Goal: Information Seeking & Learning: Learn about a topic

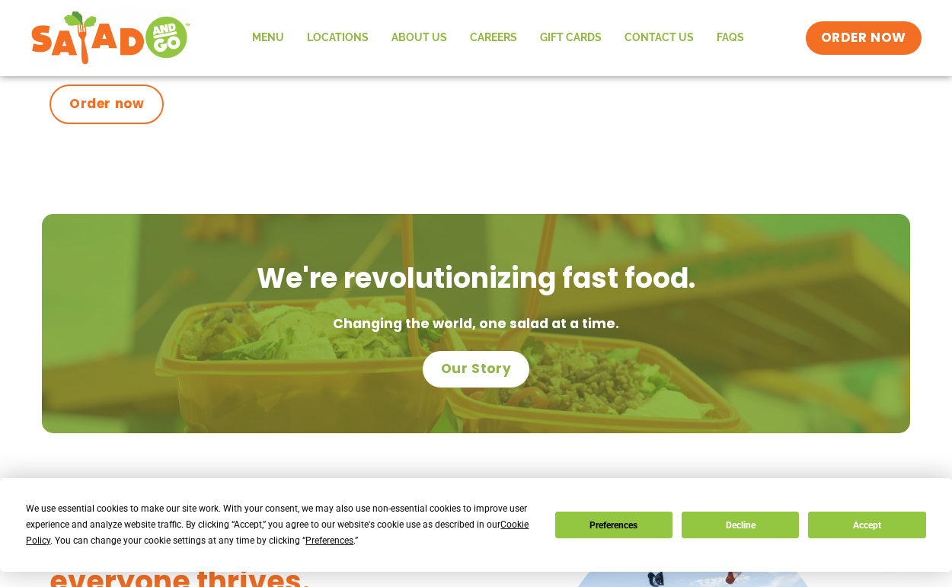
scroll to position [854, 0]
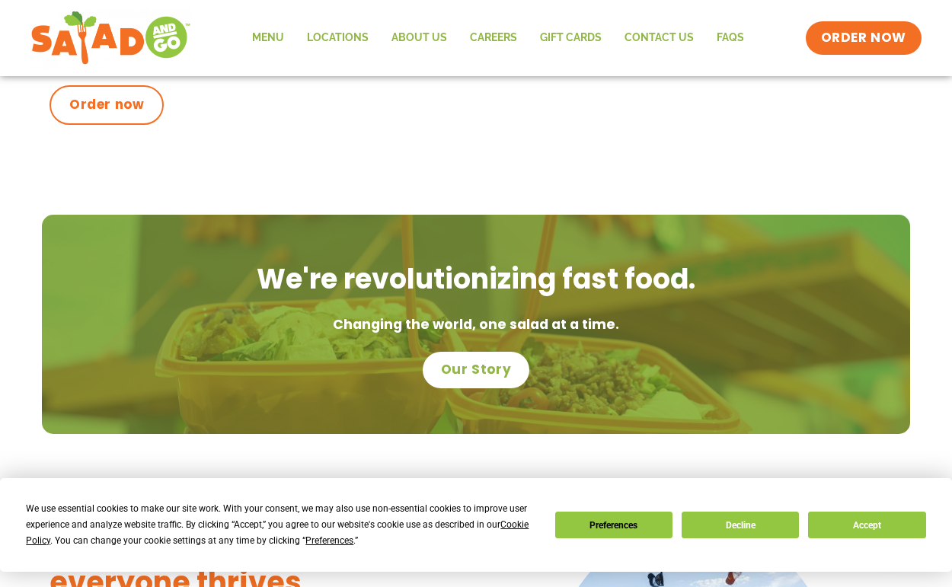
click at [751, 528] on button "Decline" at bounding box center [739, 525] width 117 height 27
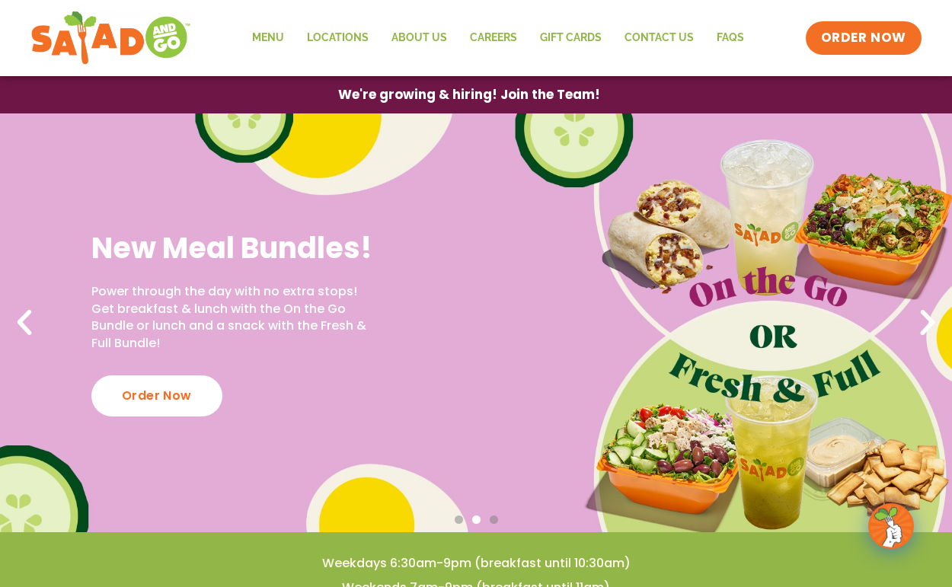
scroll to position [0, 0]
click at [271, 37] on link "Menu" at bounding box center [268, 38] width 55 height 35
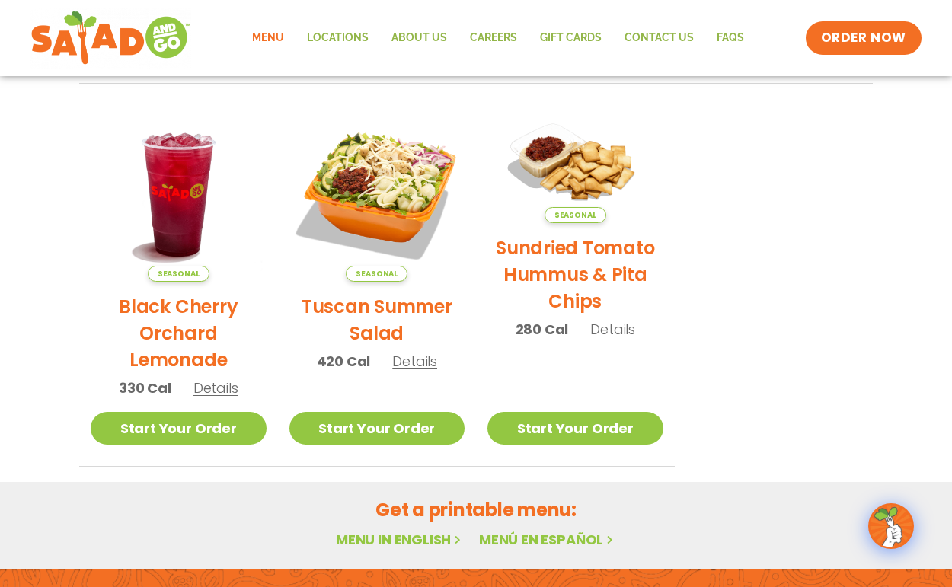
scroll to position [709, 0]
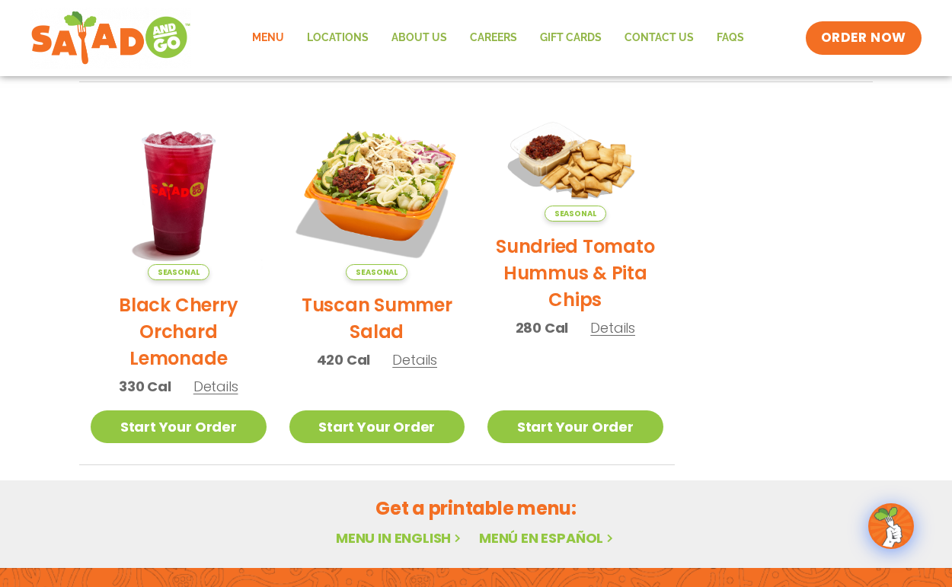
click at [199, 400] on div "Seasonal Black Cherry Orchard Lemonade 330 Cal Details" at bounding box center [179, 258] width 176 height 306
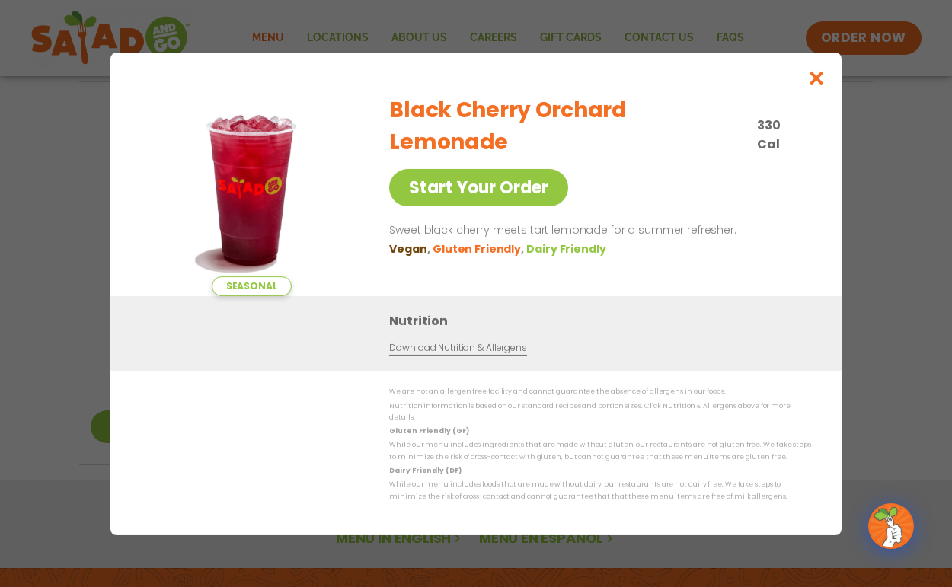
click at [815, 84] on icon "Close modal" at bounding box center [816, 78] width 19 height 16
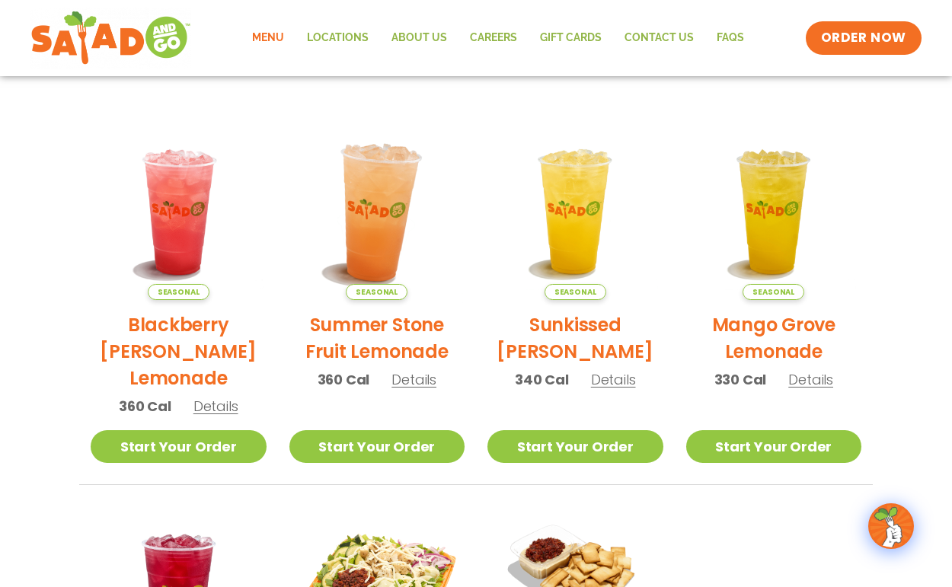
scroll to position [304, 0]
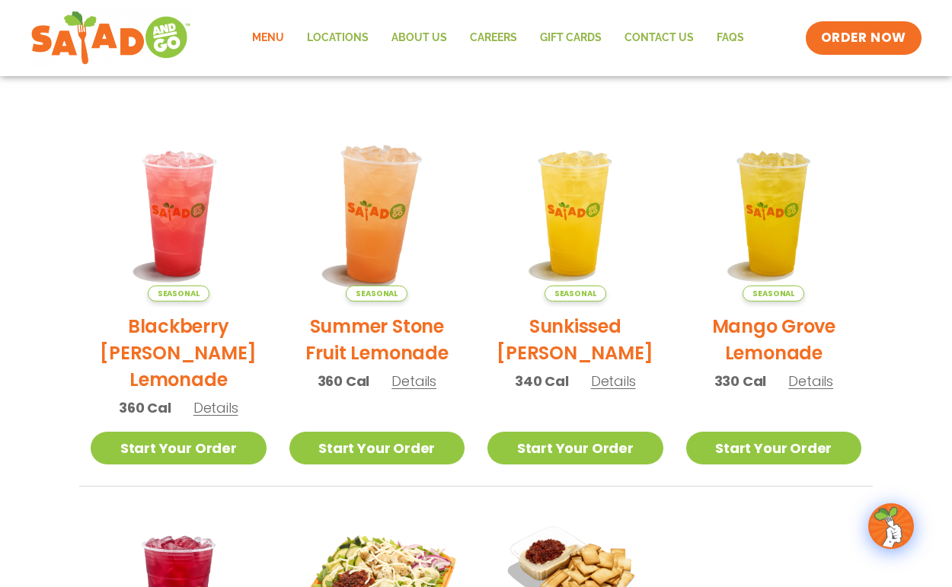
click at [364, 276] on img at bounding box center [376, 213] width 206 height 206
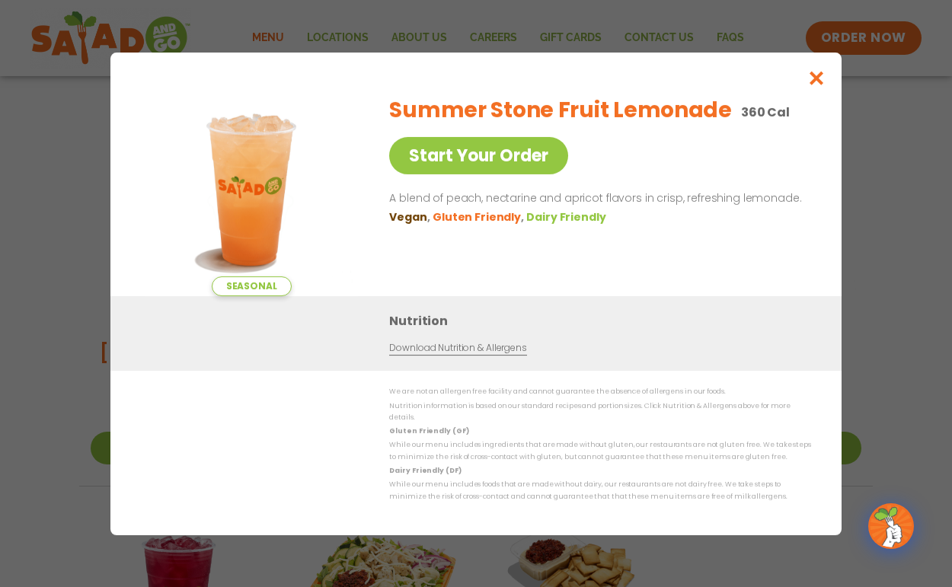
click at [818, 81] on icon "Close modal" at bounding box center [816, 78] width 19 height 16
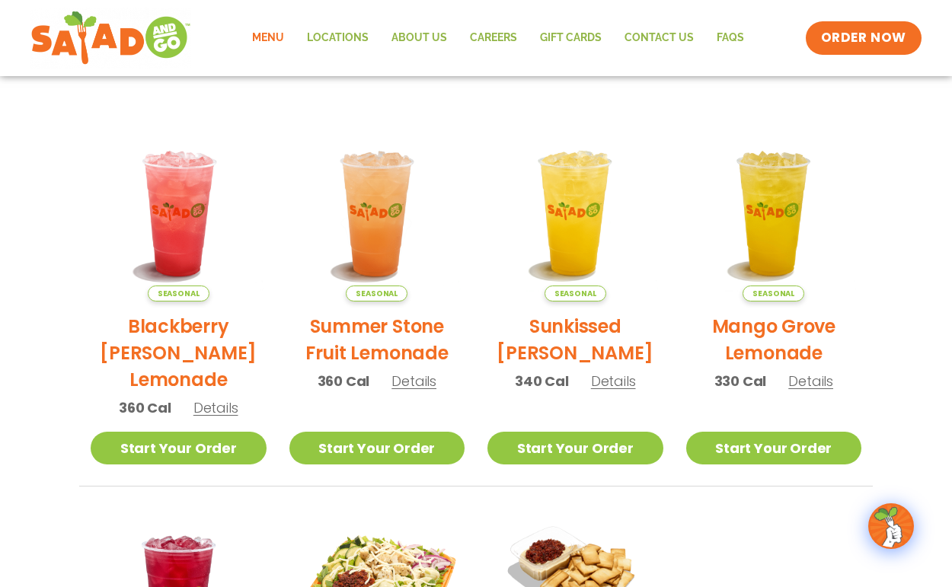
click at [195, 217] on img at bounding box center [179, 214] width 176 height 176
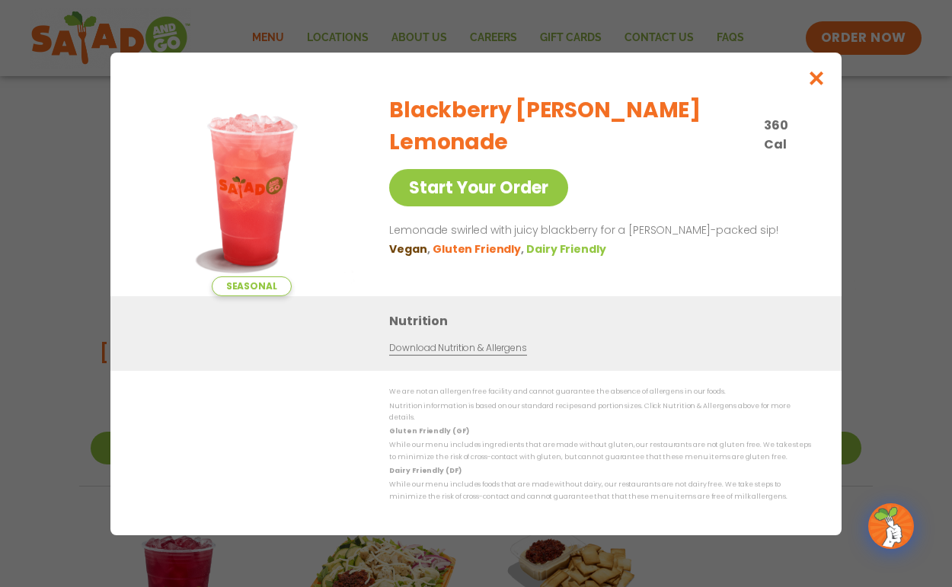
click at [818, 83] on icon "Close modal" at bounding box center [816, 78] width 19 height 16
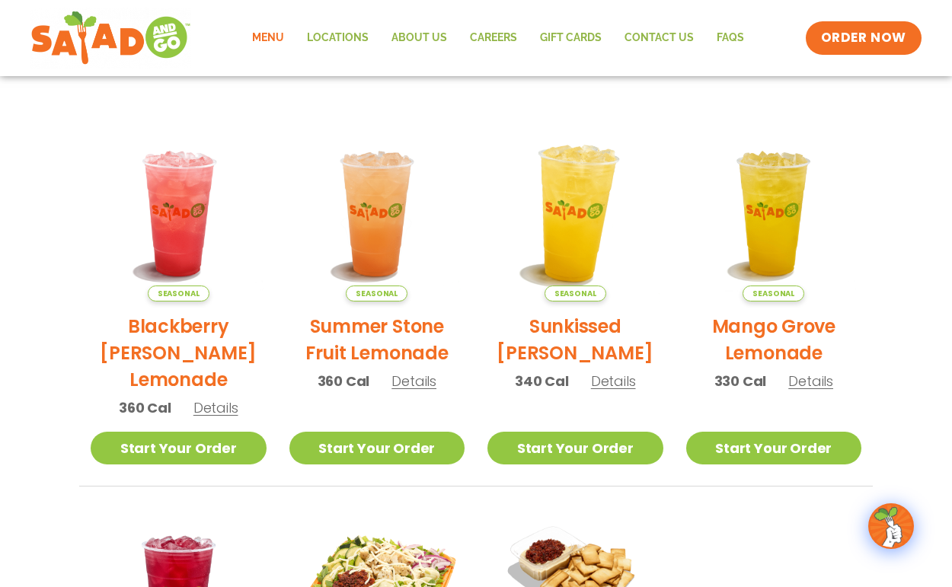
click at [564, 193] on img at bounding box center [575, 213] width 206 height 206
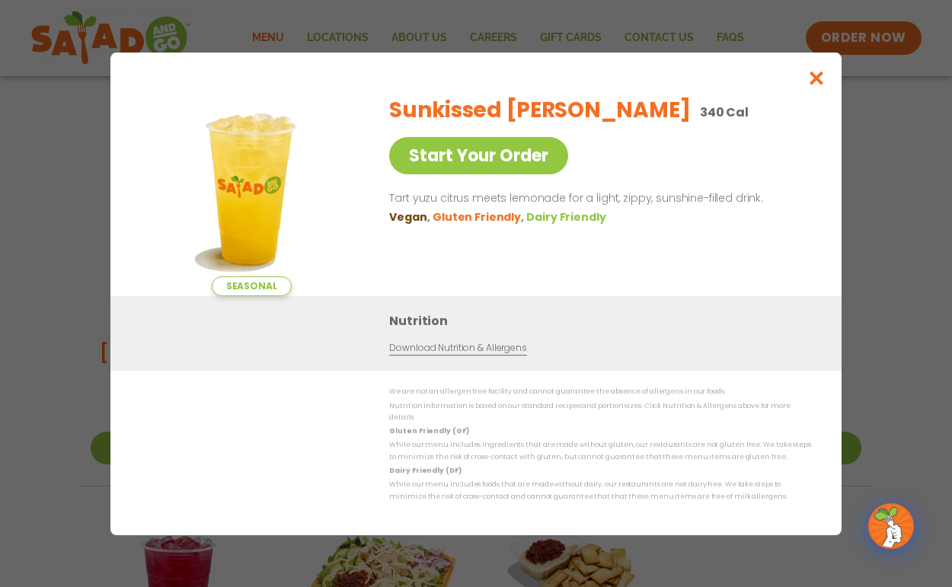
click at [813, 84] on icon "Close modal" at bounding box center [816, 78] width 19 height 16
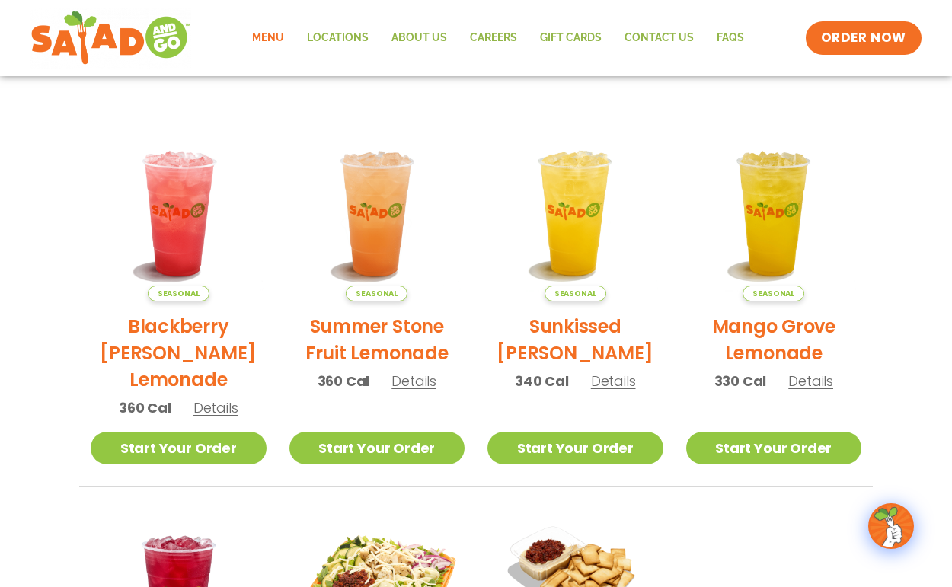
click at [781, 210] on img at bounding box center [774, 214] width 176 height 176
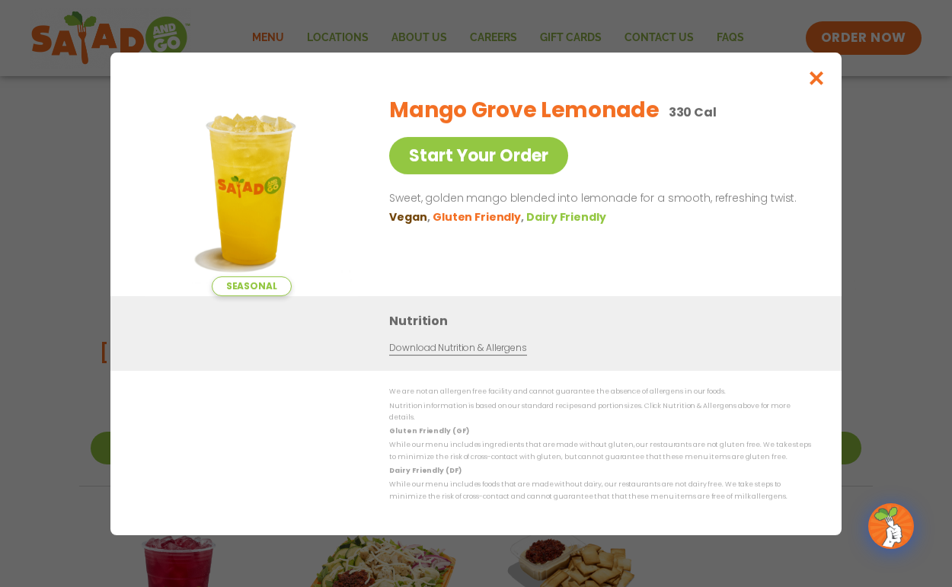
click at [822, 86] on icon "Close modal" at bounding box center [816, 78] width 19 height 16
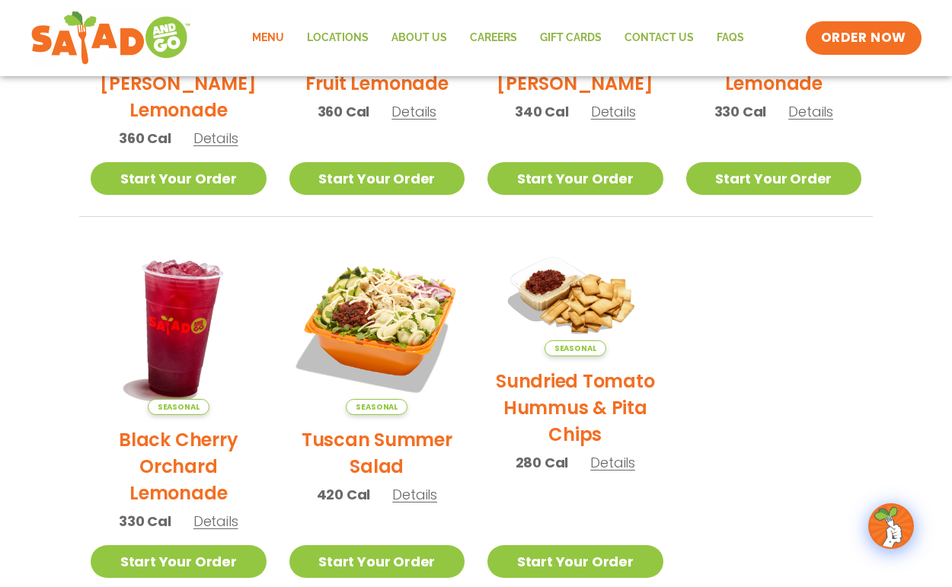
scroll to position [575, 0]
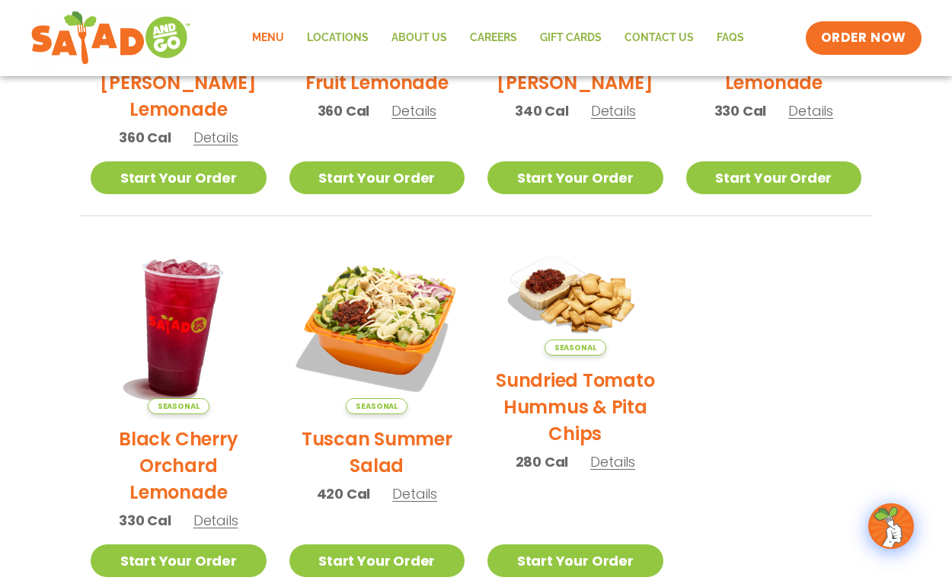
click at [167, 331] on img at bounding box center [178, 326] width 206 height 206
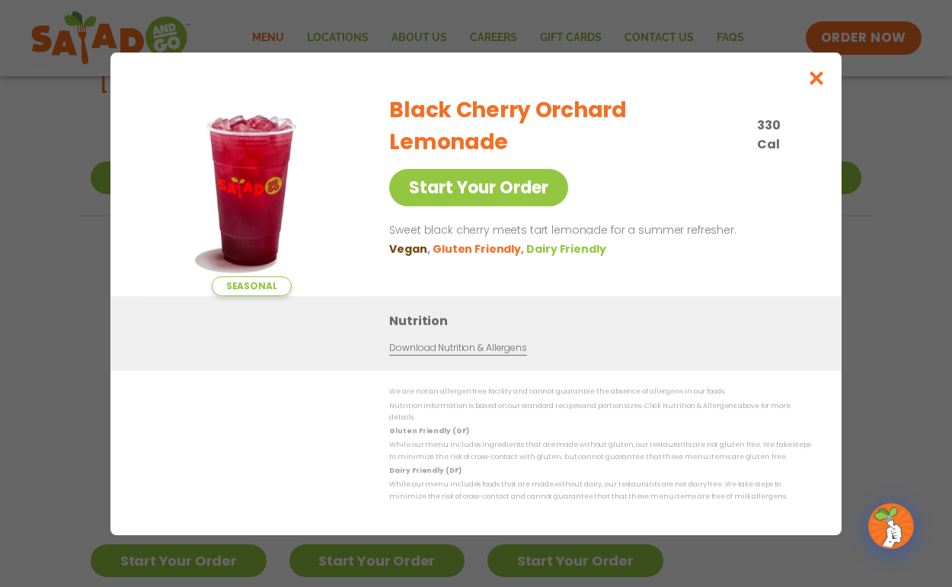
click at [818, 84] on icon "Close modal" at bounding box center [816, 78] width 19 height 16
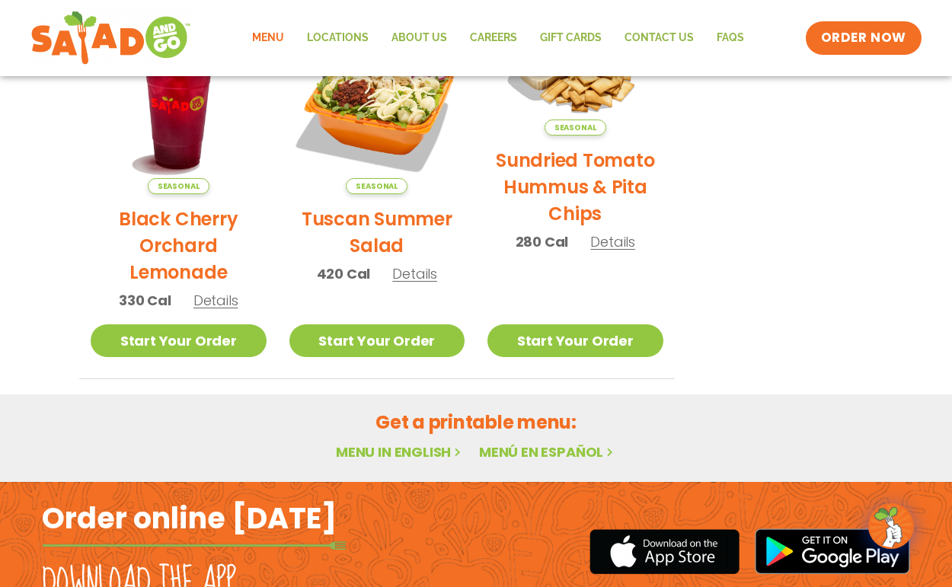
scroll to position [797, 0]
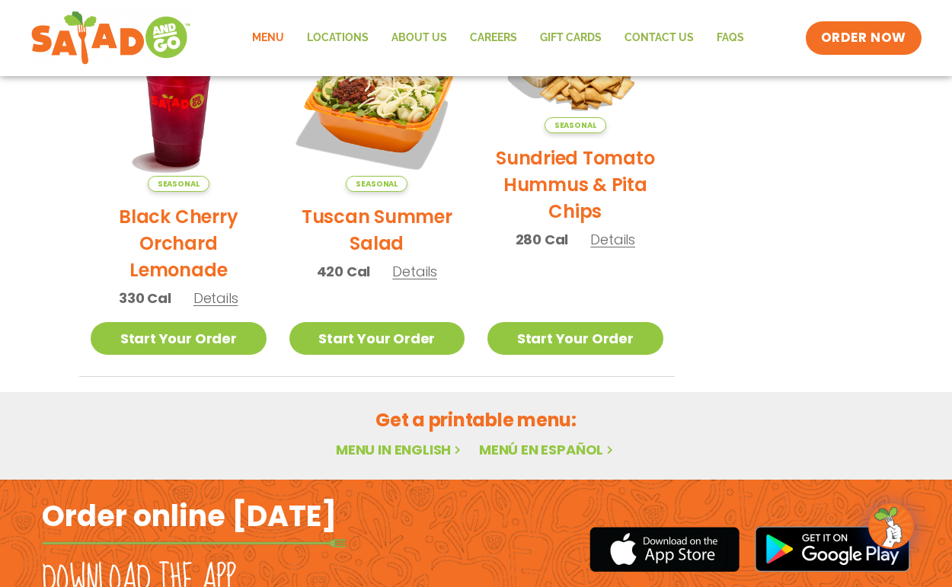
click at [391, 177] on span "Seasonal" at bounding box center [377, 184] width 62 height 16
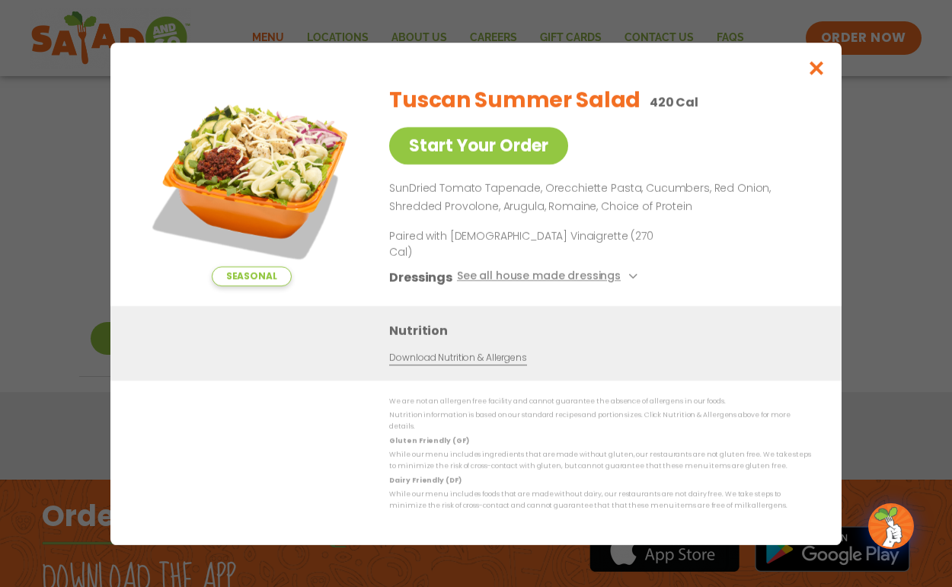
click at [817, 76] on icon "Close modal" at bounding box center [816, 68] width 19 height 16
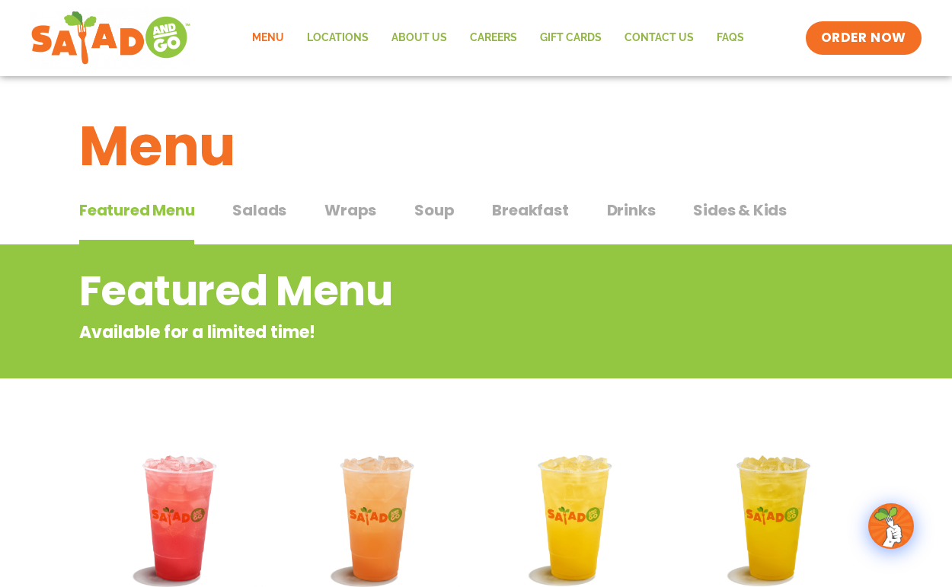
scroll to position [0, 0]
click at [523, 213] on span "Breakfast" at bounding box center [530, 210] width 76 height 23
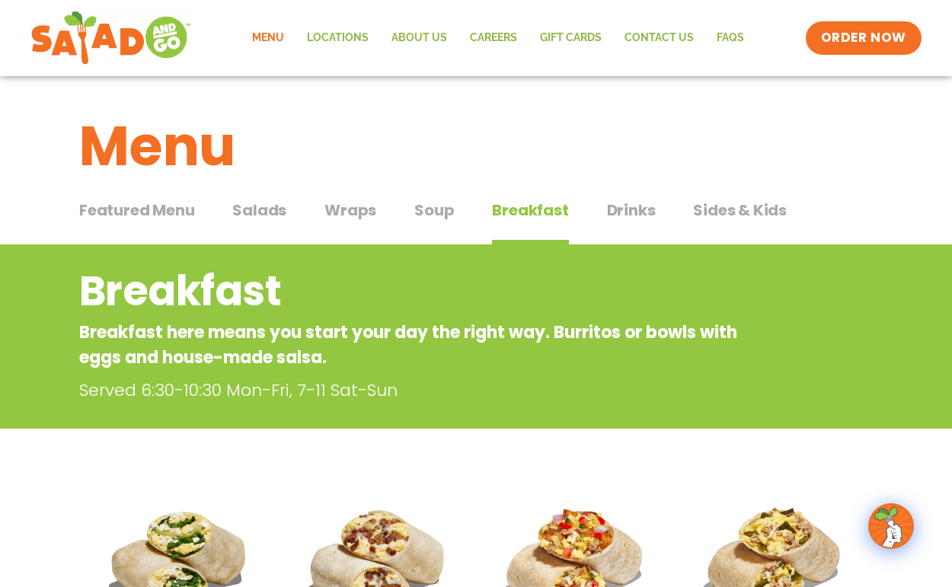
click at [624, 207] on span "Drinks" at bounding box center [631, 210] width 49 height 23
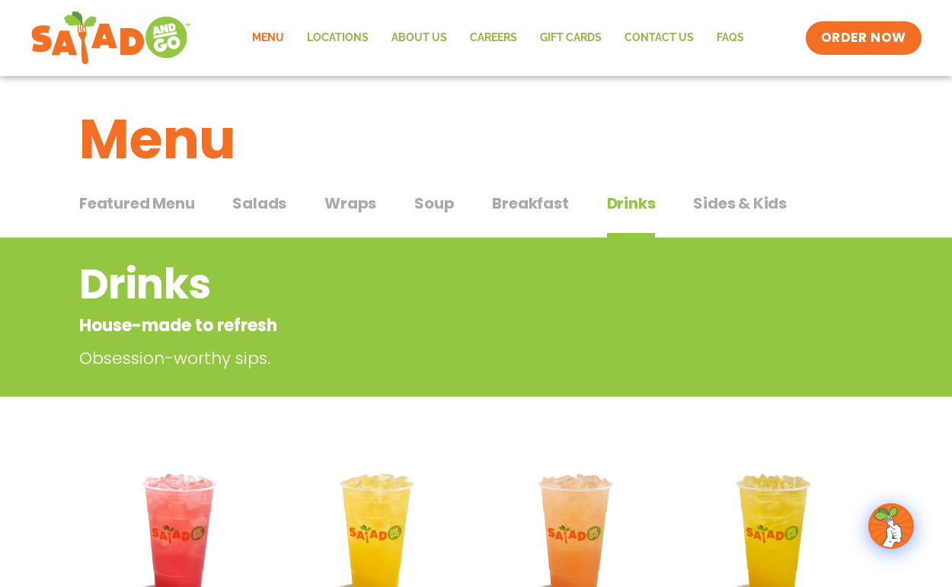
click at [270, 216] on button "Salads Salads" at bounding box center [259, 215] width 54 height 46
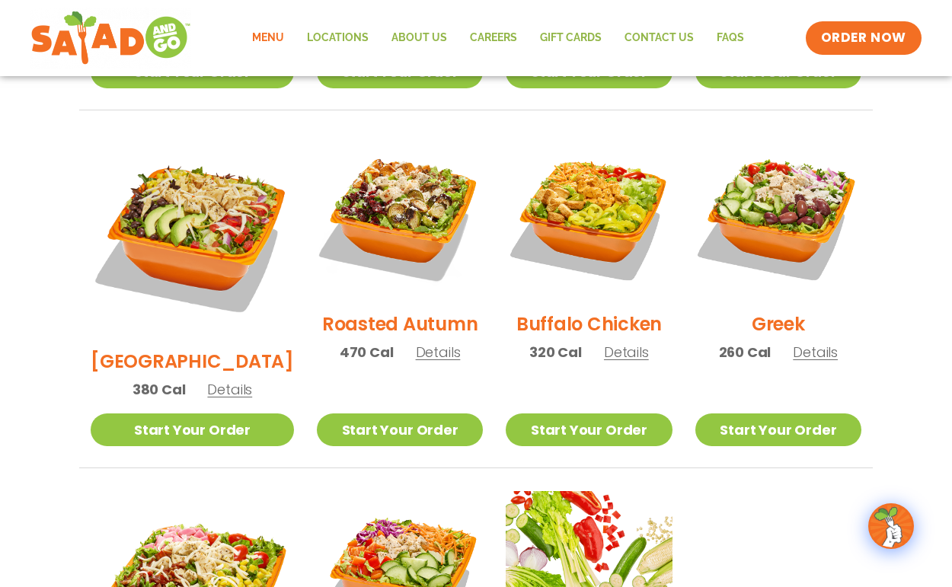
scroll to position [756, 0]
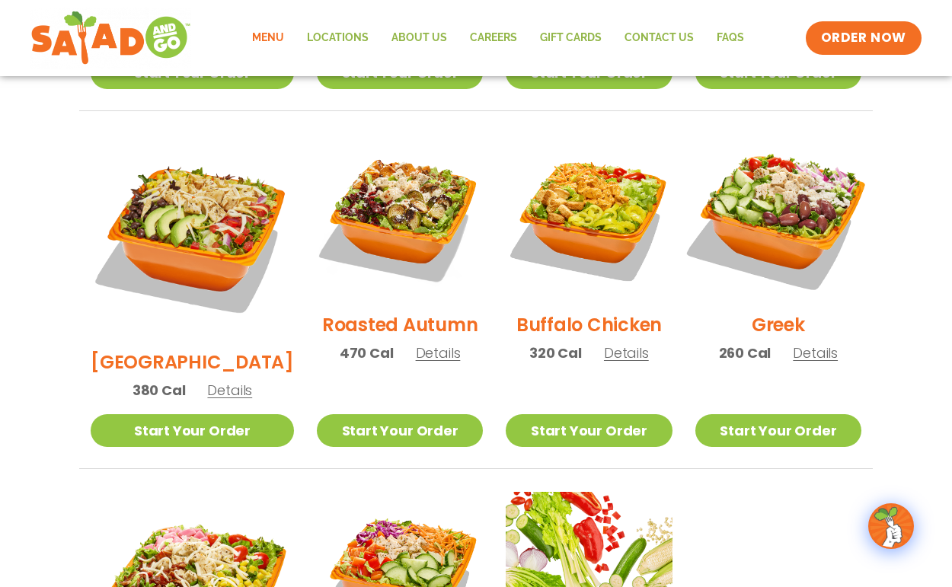
click at [792, 236] on img at bounding box center [778, 217] width 195 height 195
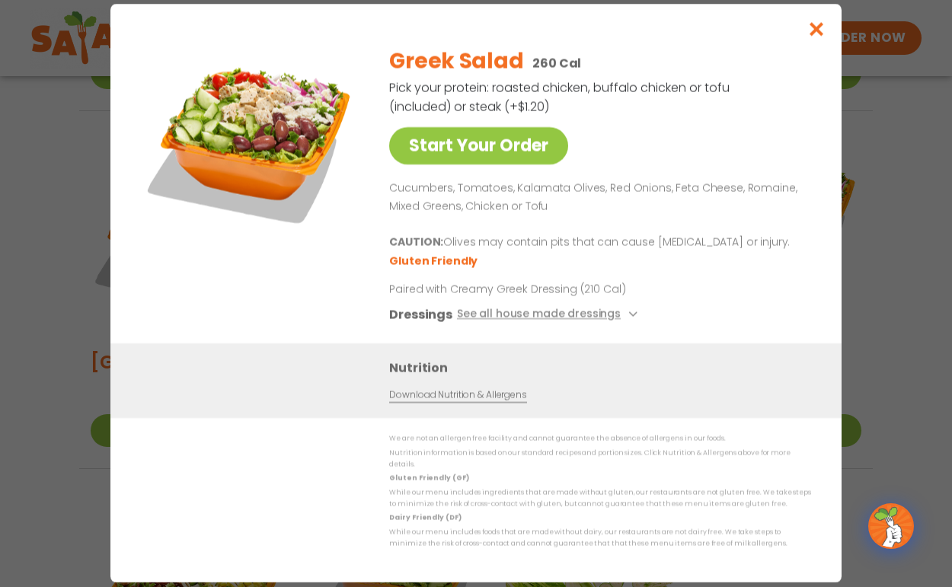
click at [588, 324] on button "See all house made dressings" at bounding box center [549, 315] width 185 height 19
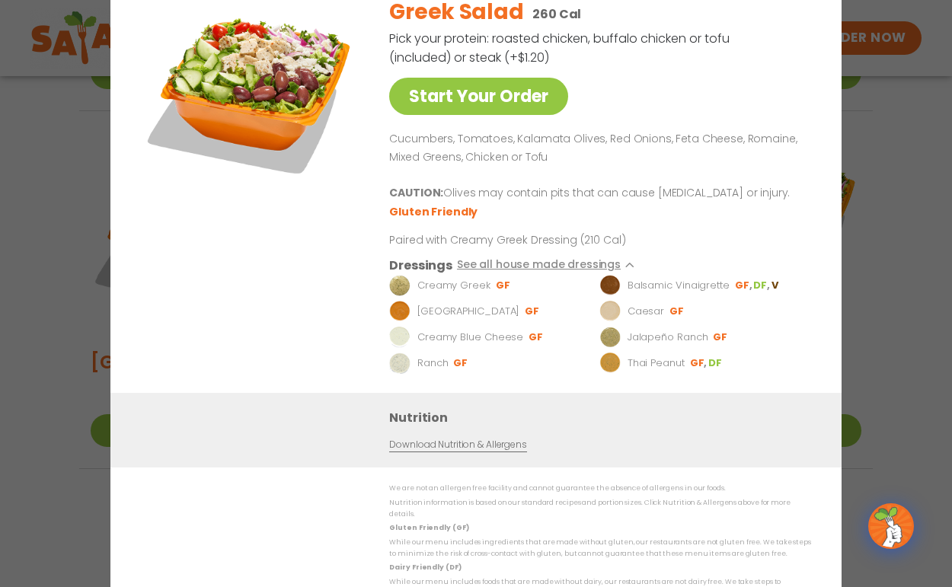
scroll to position [10, 0]
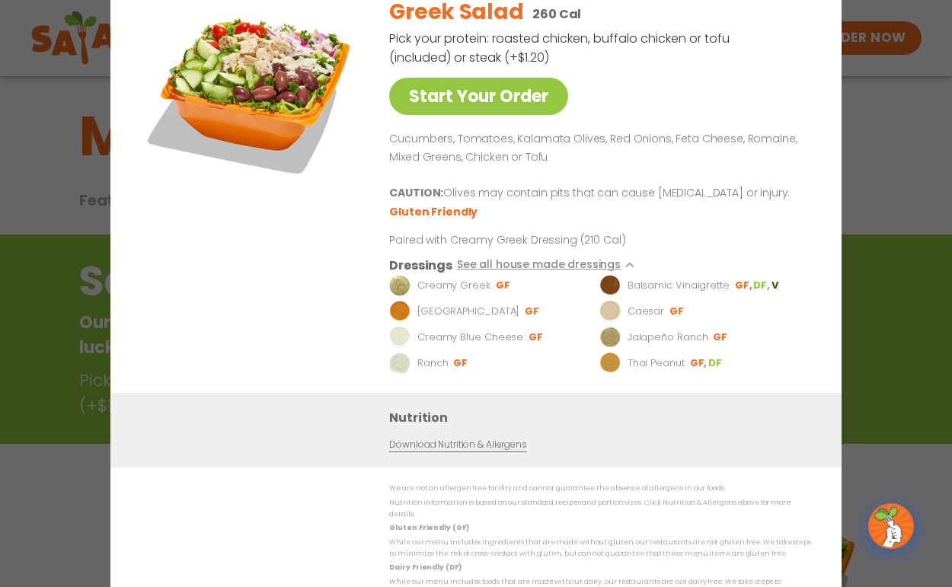
click at [654, 320] on p "Caesar" at bounding box center [645, 311] width 37 height 15
click at [528, 269] on button "See all house made dressings" at bounding box center [549, 266] width 185 height 19
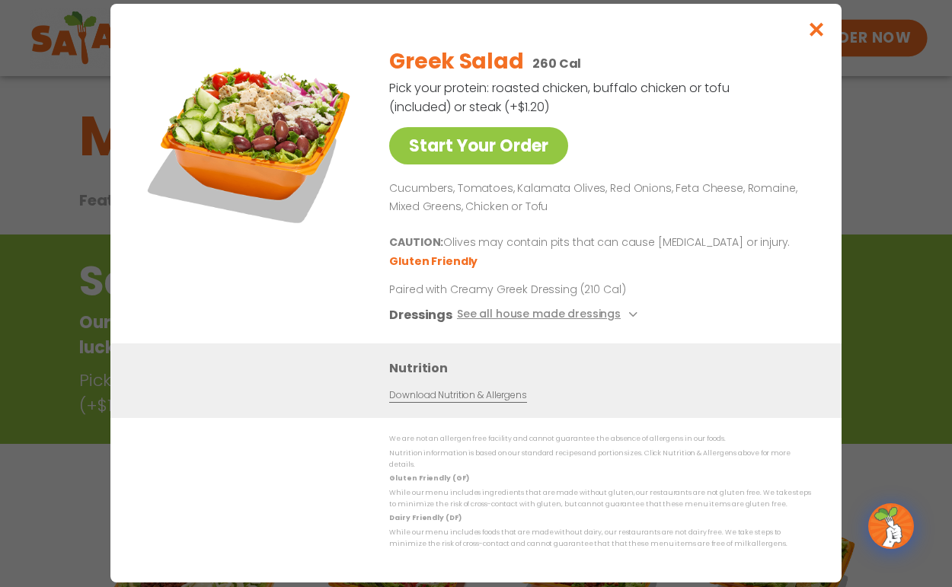
click at [819, 37] on icon "Close modal" at bounding box center [816, 29] width 19 height 16
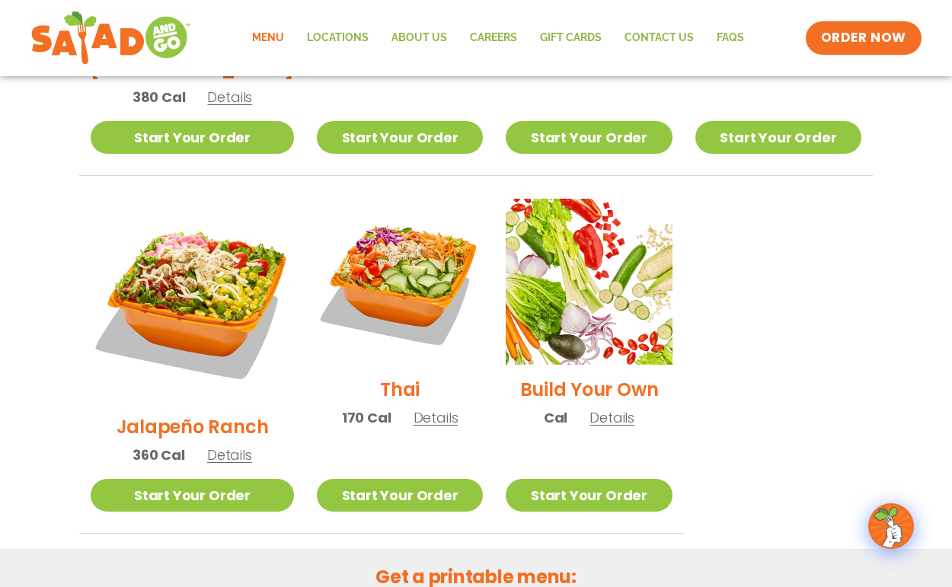
scroll to position [1044, 0]
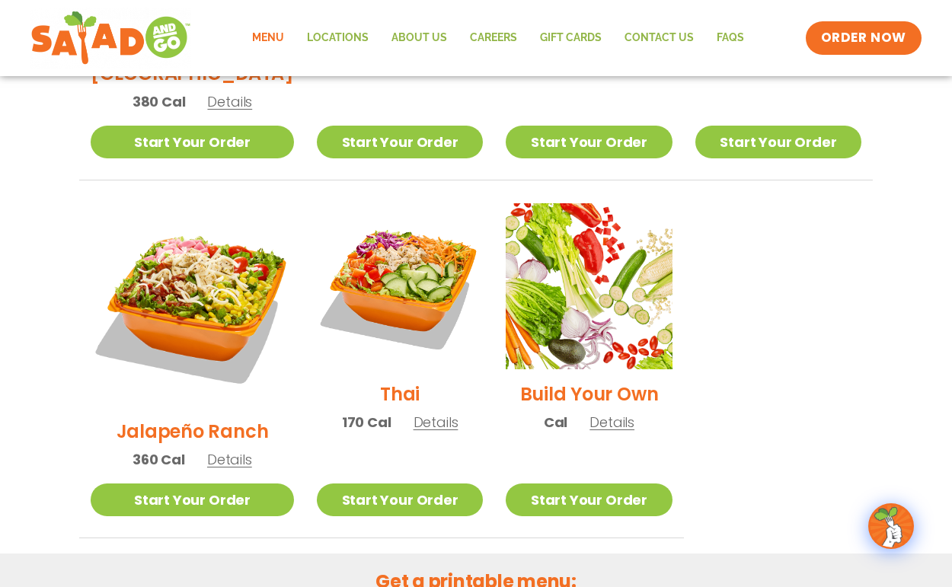
click at [590, 293] on img at bounding box center [588, 286] width 166 height 166
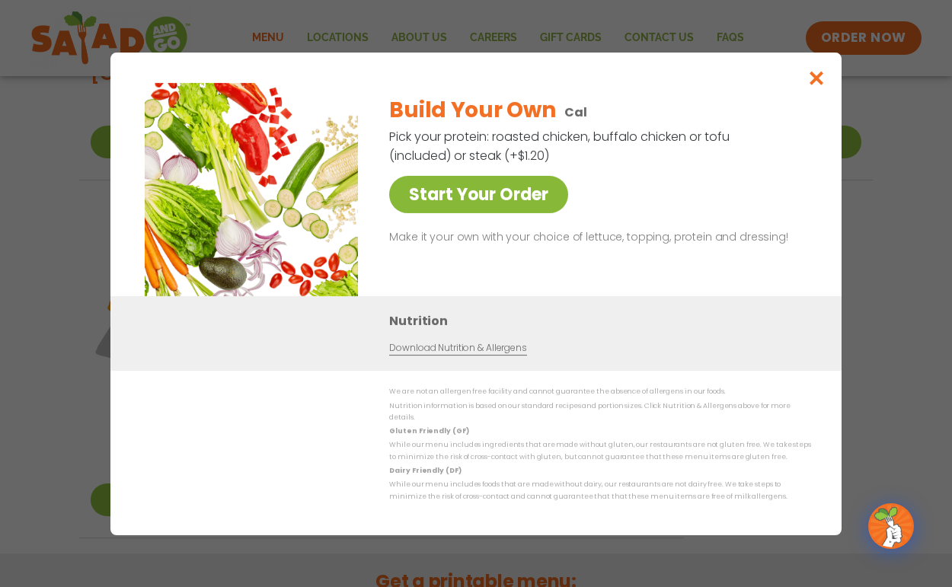
click at [493, 201] on link "Start Your Order" at bounding box center [478, 194] width 179 height 37
